Goal: Transaction & Acquisition: Purchase product/service

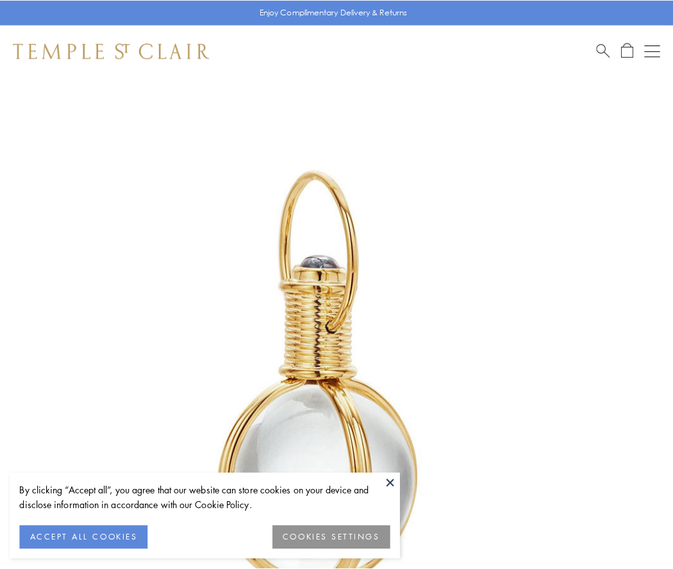
scroll to position [334, 0]
